Goal: Information Seeking & Learning: Learn about a topic

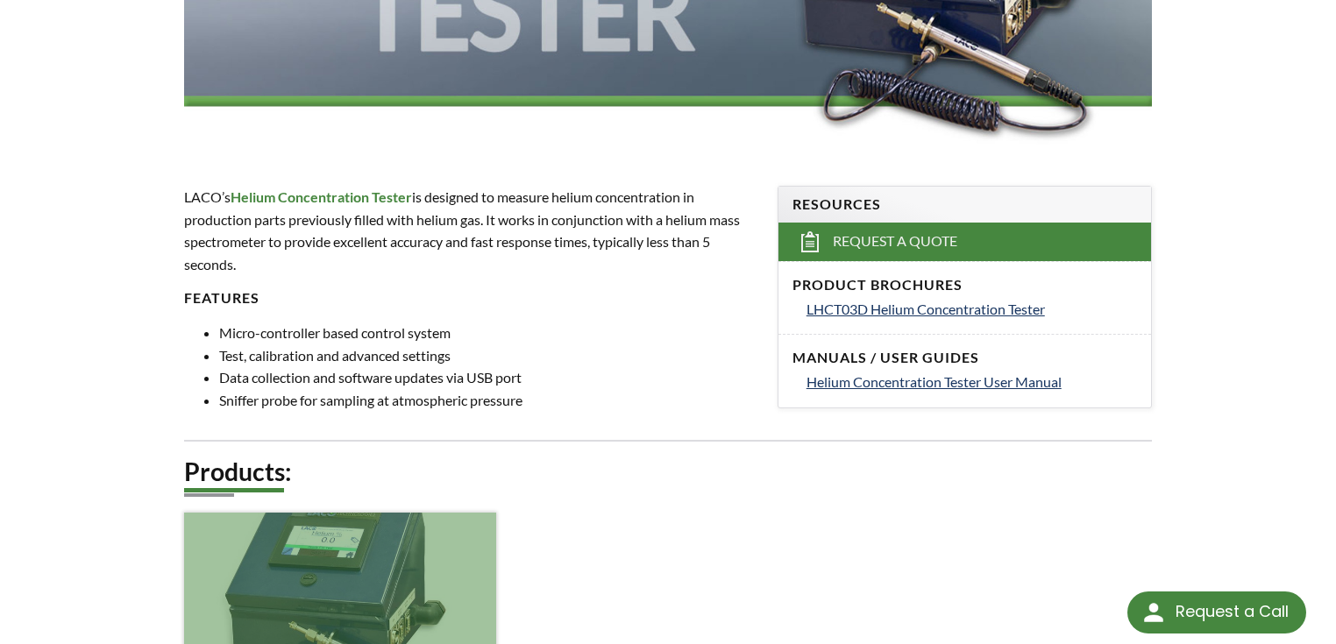
scroll to position [701, 0]
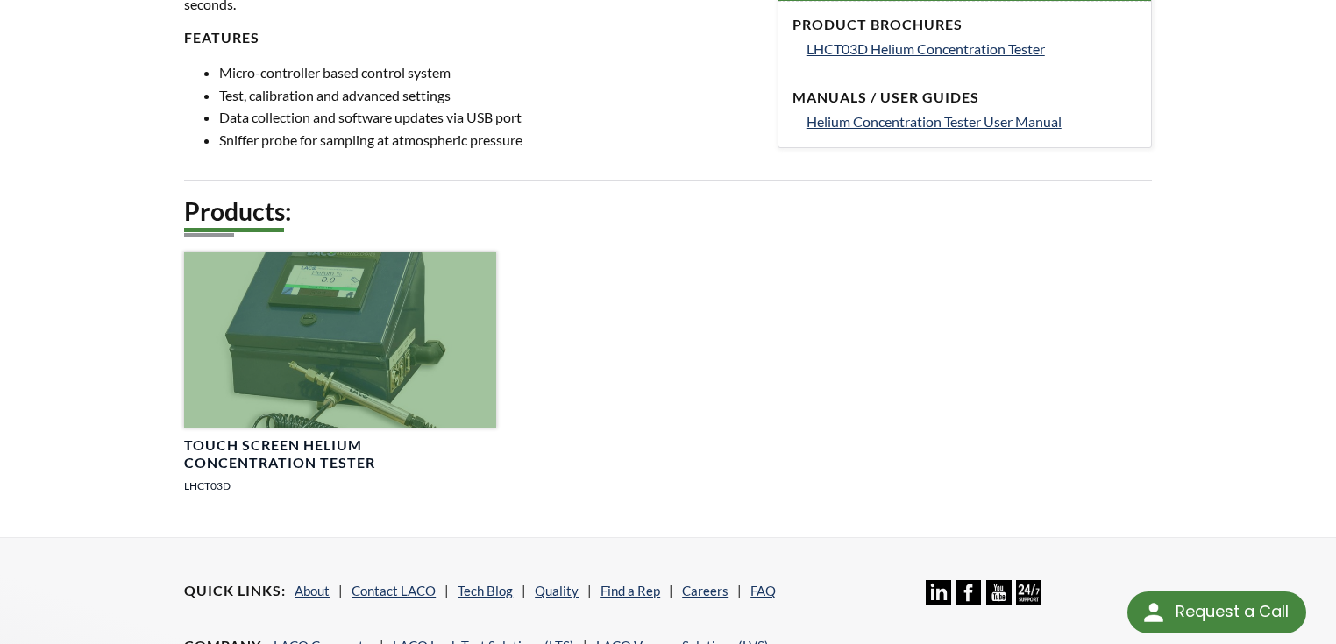
click at [304, 437] on h4 "Touch Screen Helium Concentration Tester" at bounding box center [340, 455] width 312 height 37
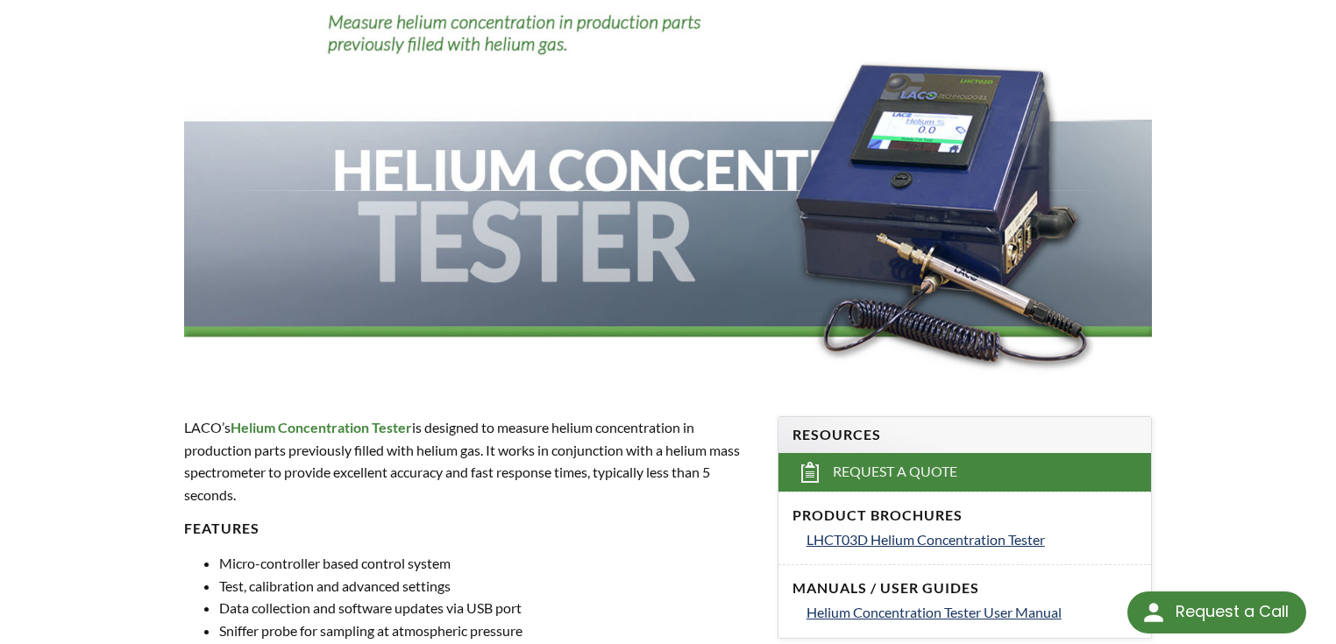
scroll to position [421, 0]
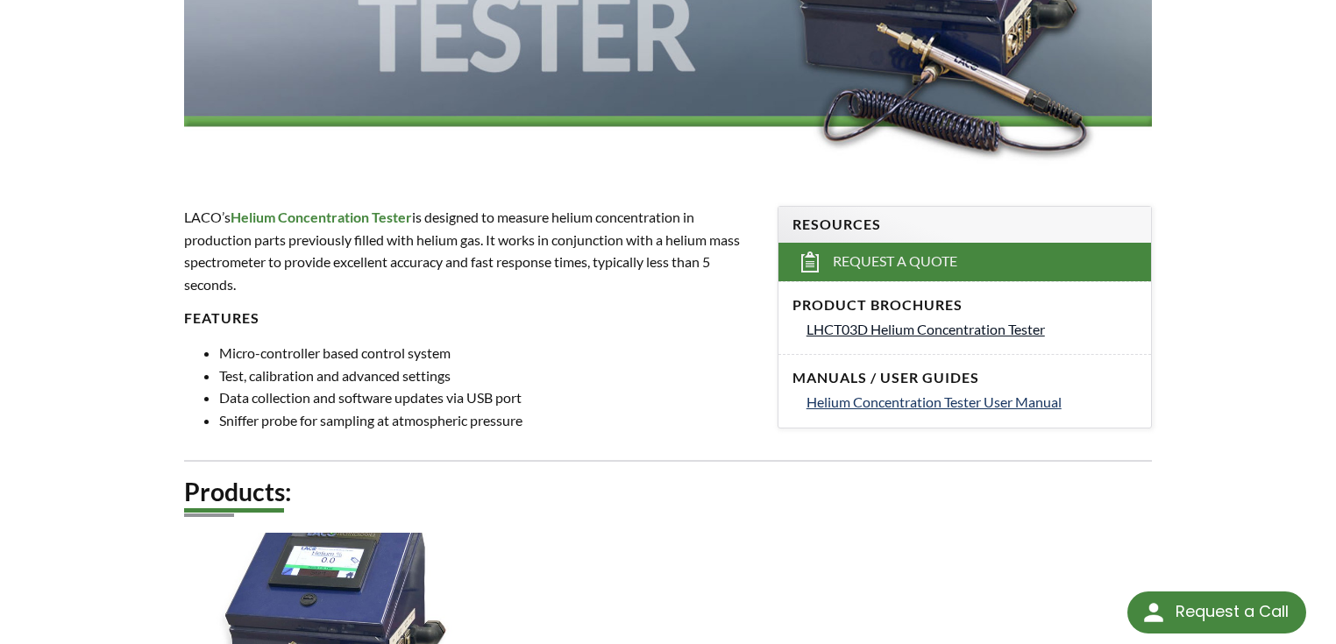
click at [985, 337] on link "LHCT03D Helium Concentration Tester" at bounding box center [971, 329] width 330 height 23
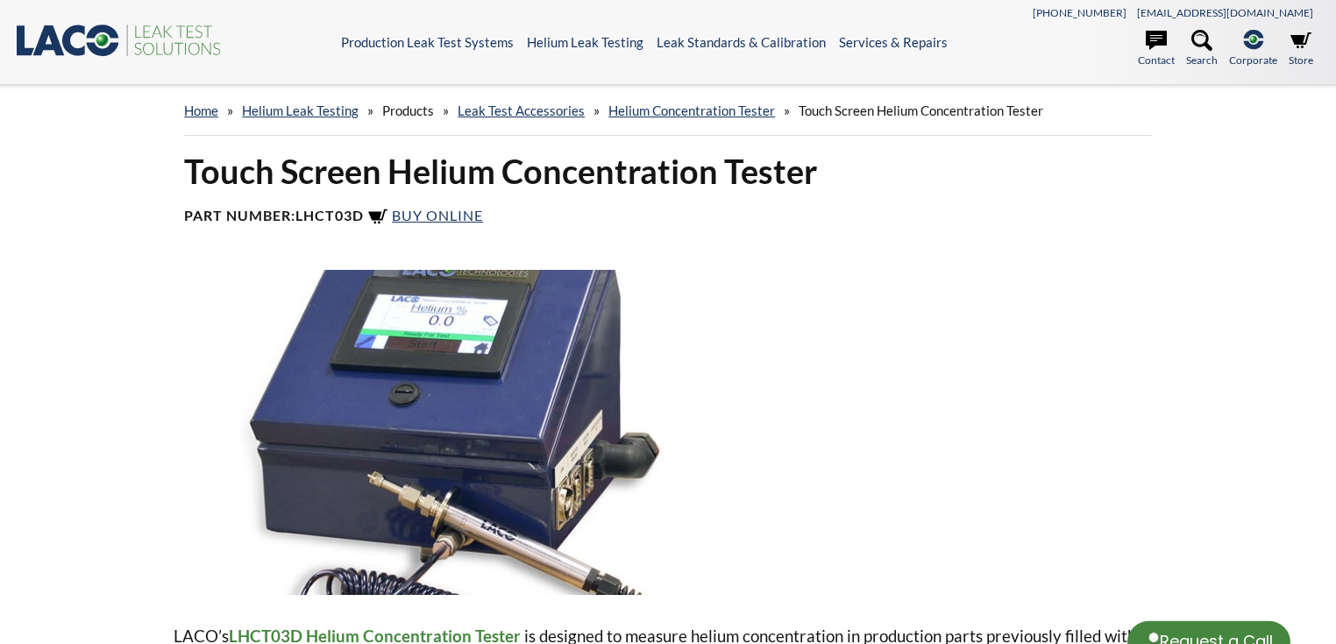
select select "Language Translate Widget"
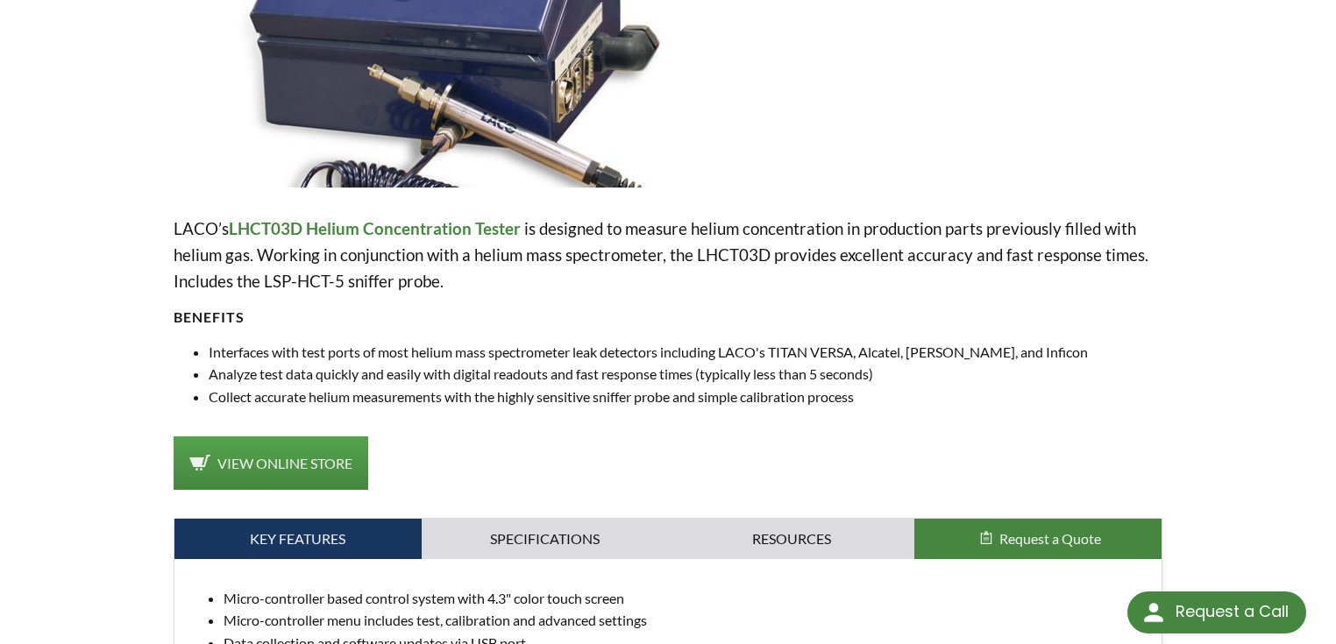
scroll to position [561, 0]
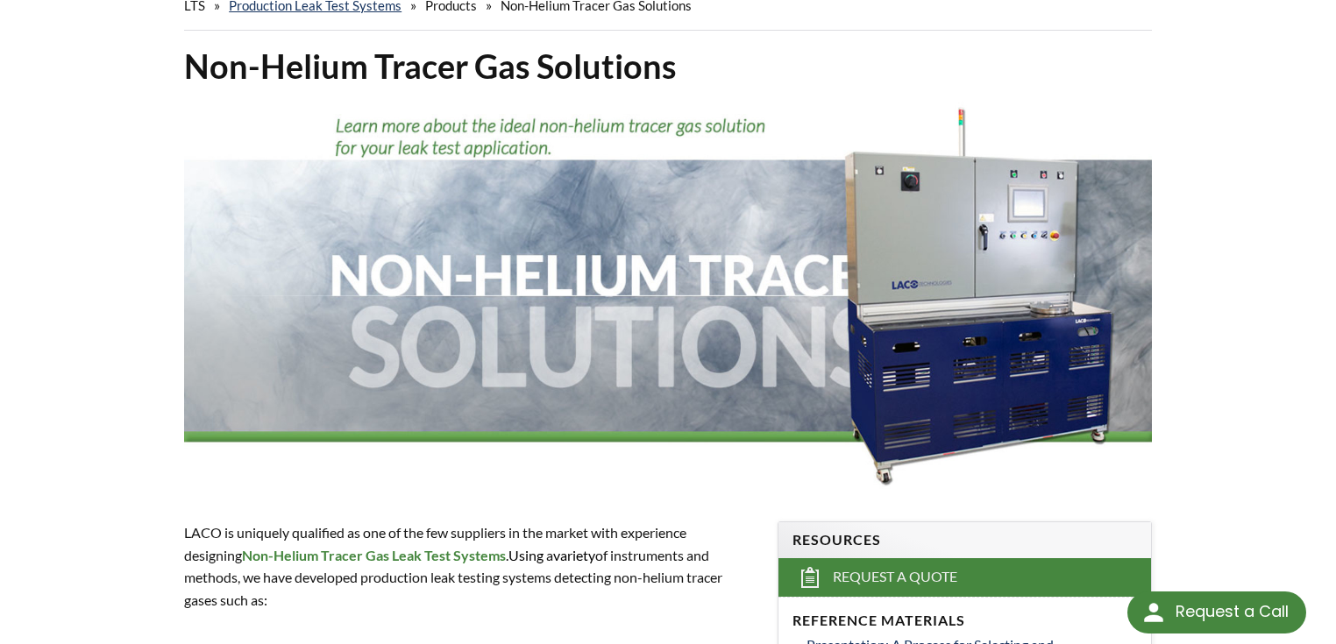
scroll to position [25, 0]
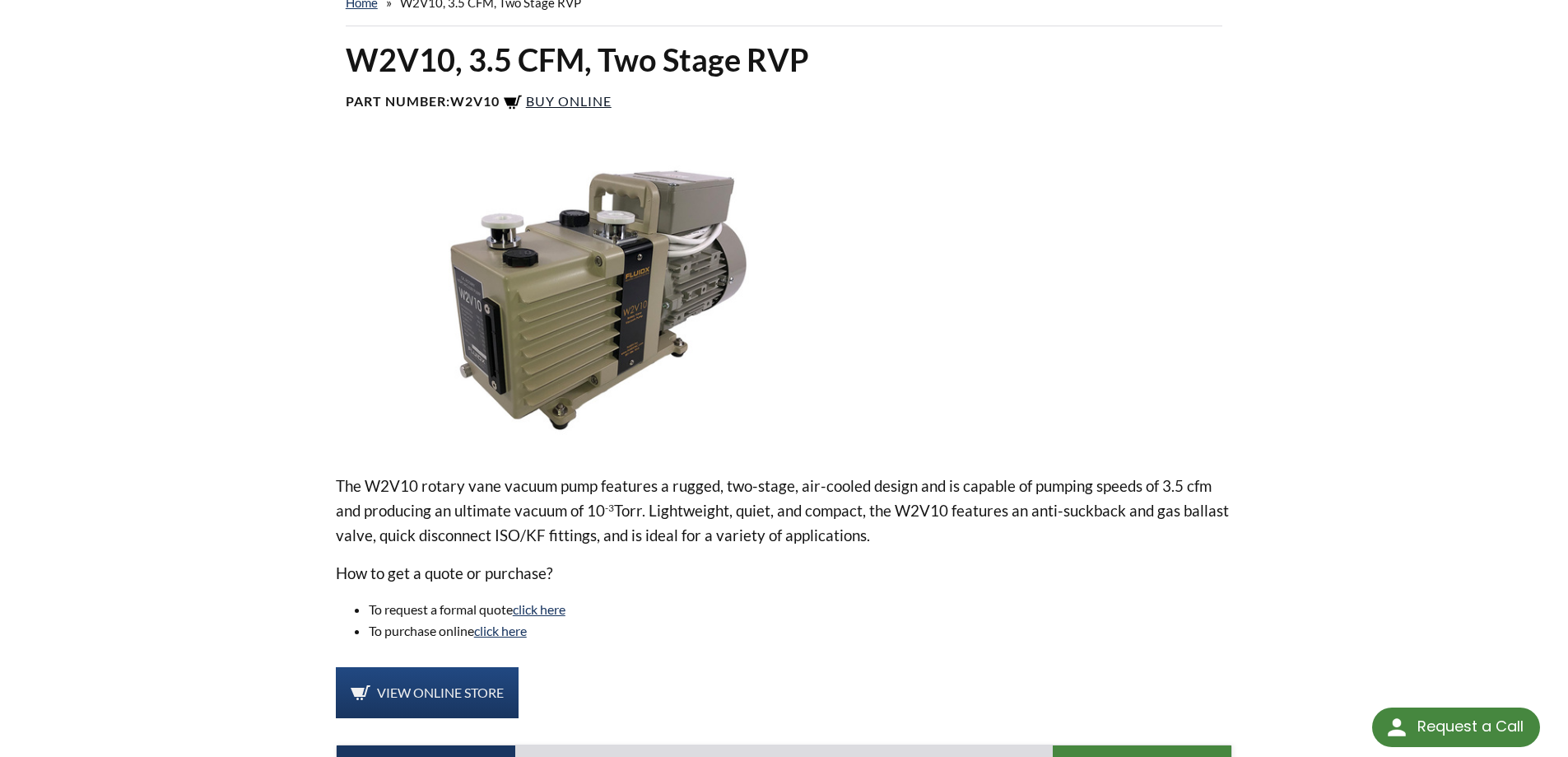
scroll to position [330, 0]
